Goal: Find specific page/section: Find specific page/section

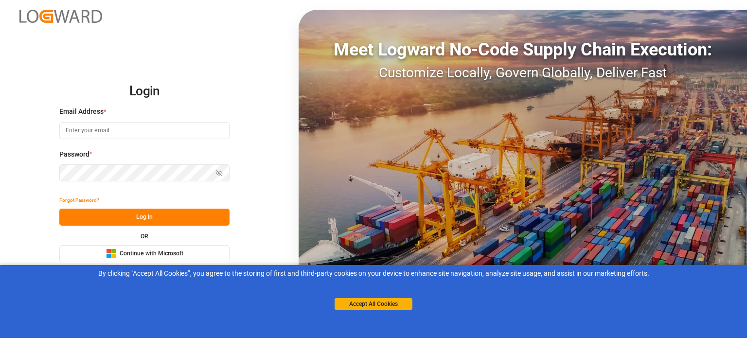
click at [171, 130] on input at bounding box center [144, 130] width 170 height 17
type input "[EMAIL_ADDRESS][DOMAIN_NAME]"
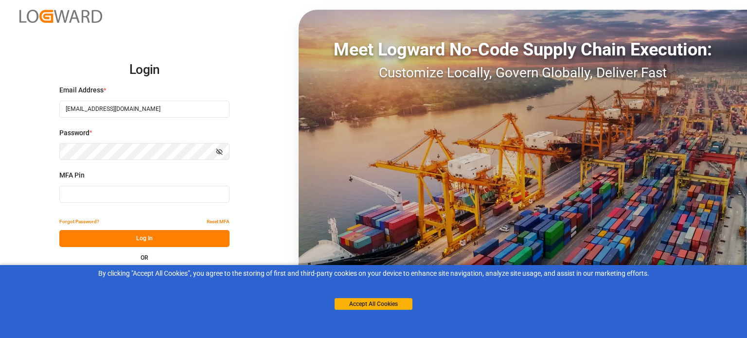
type input "596302"
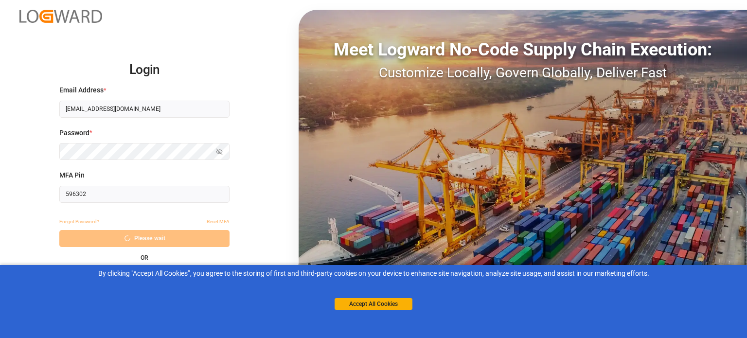
click at [366, 310] on div "By clicking "Accept All Cookies”, you agree to the storing of first and third-p…" at bounding box center [373, 289] width 747 height 48
click at [365, 307] on button "Accept All Cookies" at bounding box center [374, 304] width 78 height 12
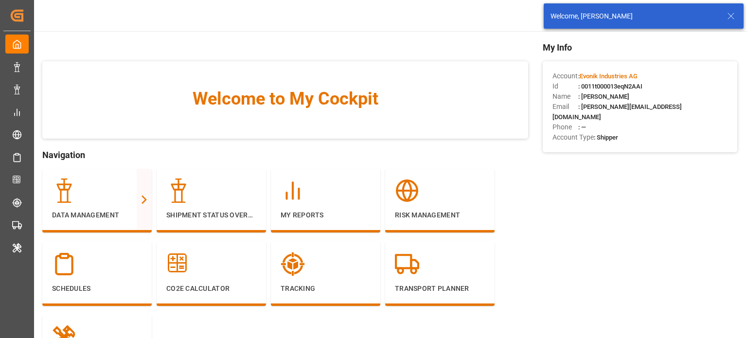
drag, startPoint x: 733, startPoint y: 11, endPoint x: 433, endPoint y: 67, distance: 304.7
click at [732, 11] on icon at bounding box center [731, 16] width 12 height 12
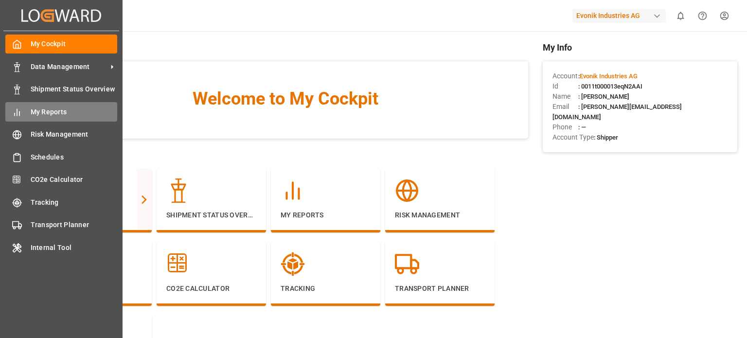
click at [40, 112] on span "My Reports" at bounding box center [74, 112] width 87 height 10
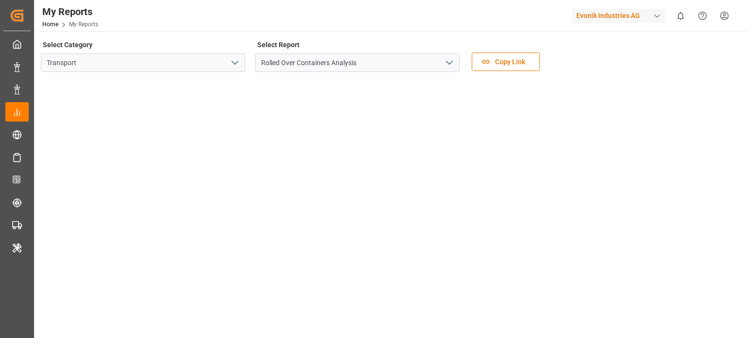
click at [237, 65] on icon "open menu" at bounding box center [235, 63] width 12 height 12
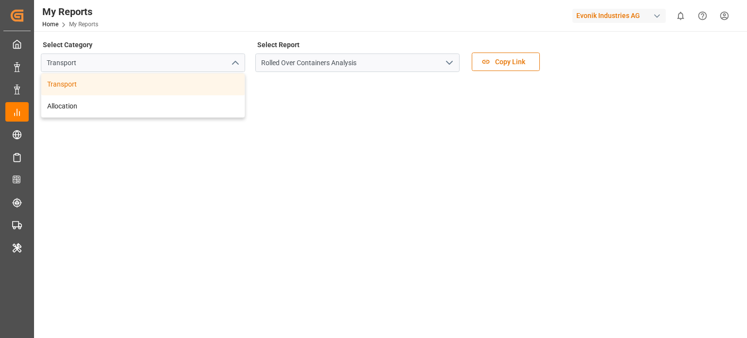
click at [450, 66] on icon "open menu" at bounding box center [450, 63] width 12 height 12
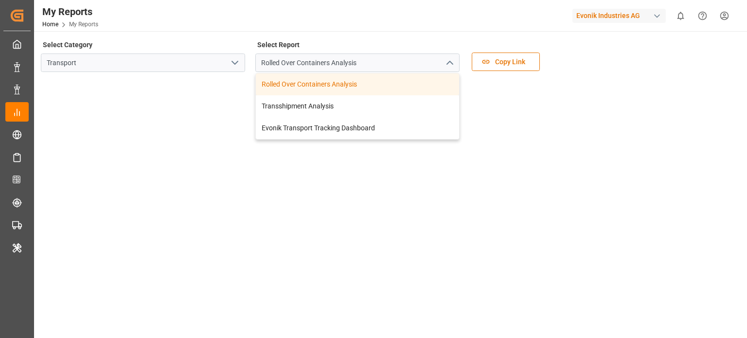
click at [236, 64] on polyline "open menu" at bounding box center [235, 62] width 6 height 3
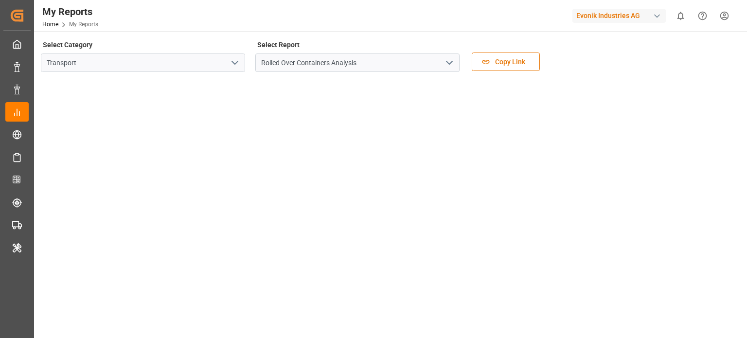
click at [238, 61] on icon "open menu" at bounding box center [235, 63] width 12 height 12
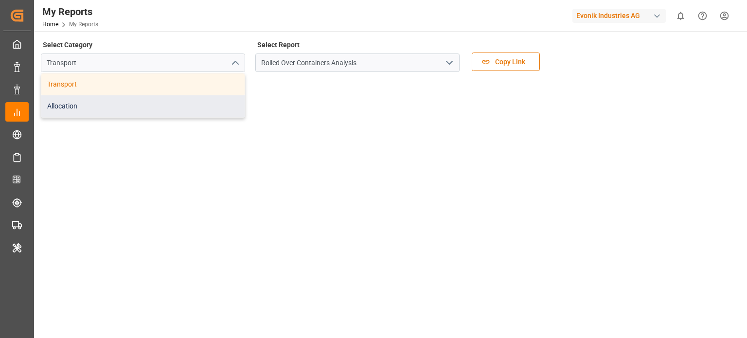
click at [122, 102] on div "Allocation" at bounding box center [142, 106] width 203 height 22
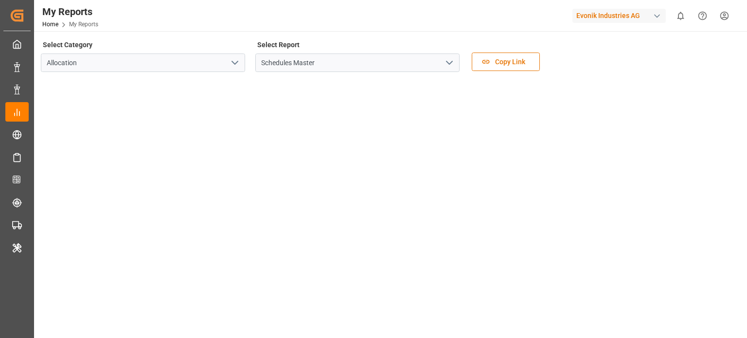
click at [235, 58] on icon "open menu" at bounding box center [235, 63] width 12 height 12
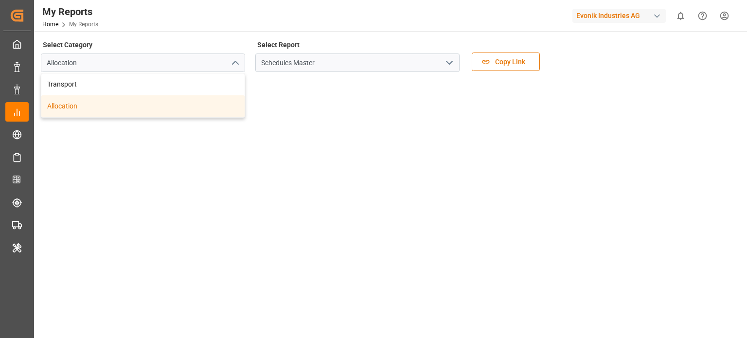
click at [235, 58] on icon "close menu" at bounding box center [235, 63] width 12 height 12
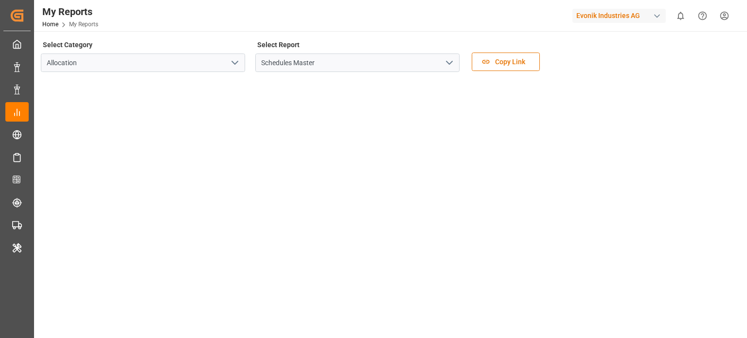
click at [449, 64] on polyline "open menu" at bounding box center [449, 62] width 6 height 3
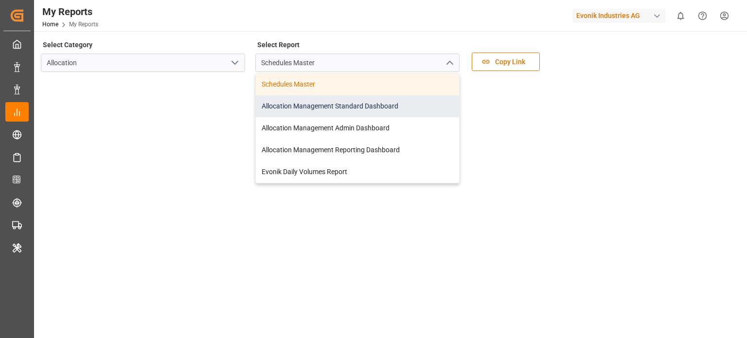
click at [342, 103] on div "Allocation Management Standard Dashboard" at bounding box center [357, 106] width 203 height 22
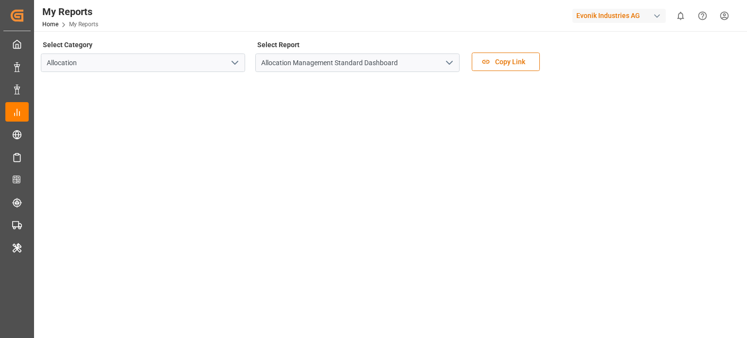
click at [532, 80] on iframe at bounding box center [389, 275] width 695 height 390
click at [613, 17] on div "Evonik Industries AG" at bounding box center [618, 16] width 93 height 14
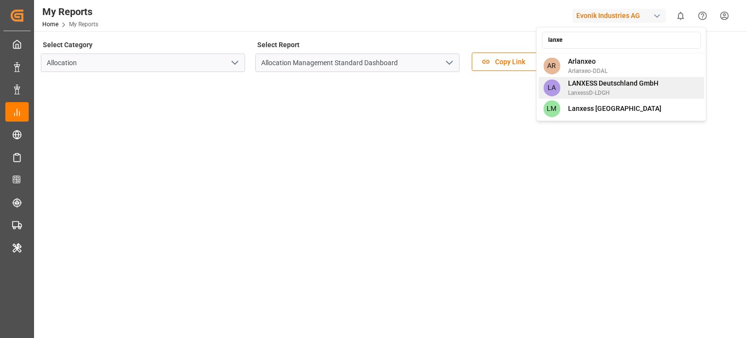
type input "lanxe"
click at [616, 89] on span "LanxessD-LDGH" at bounding box center [613, 93] width 90 height 9
